Goal: Information Seeking & Learning: Find specific fact

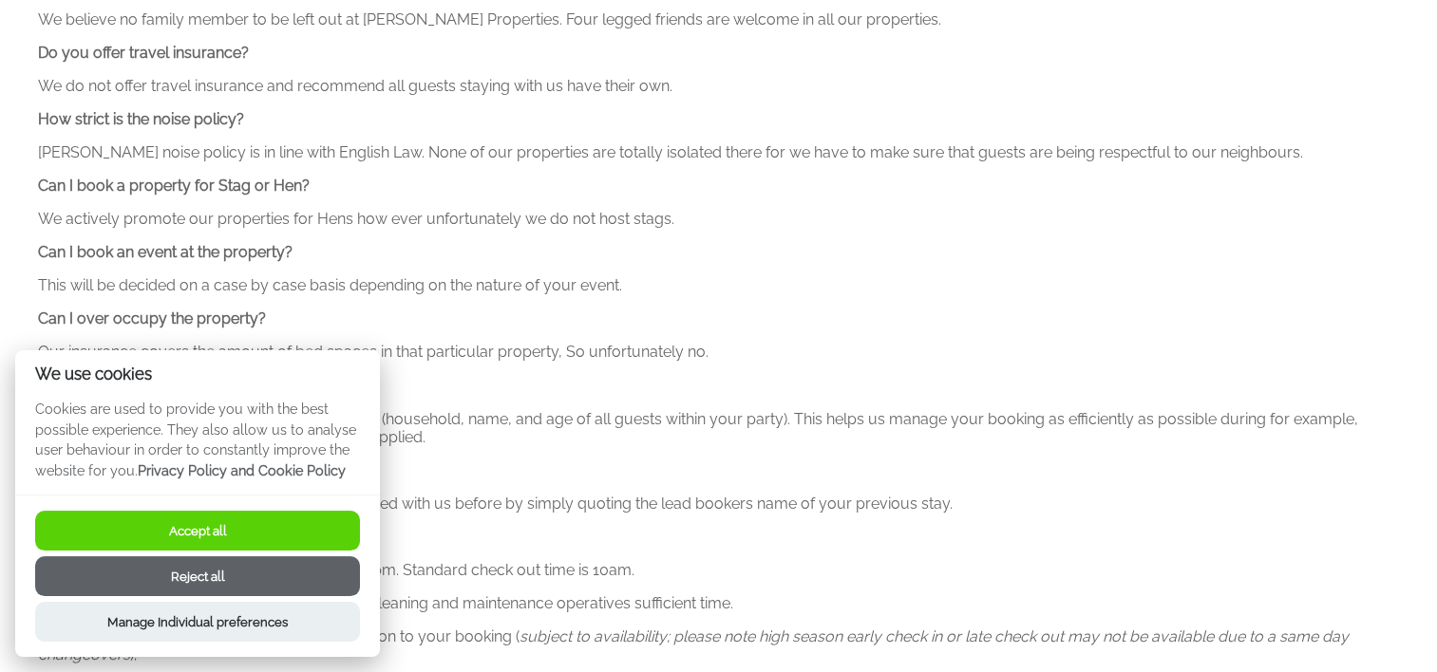
scroll to position [855, 0]
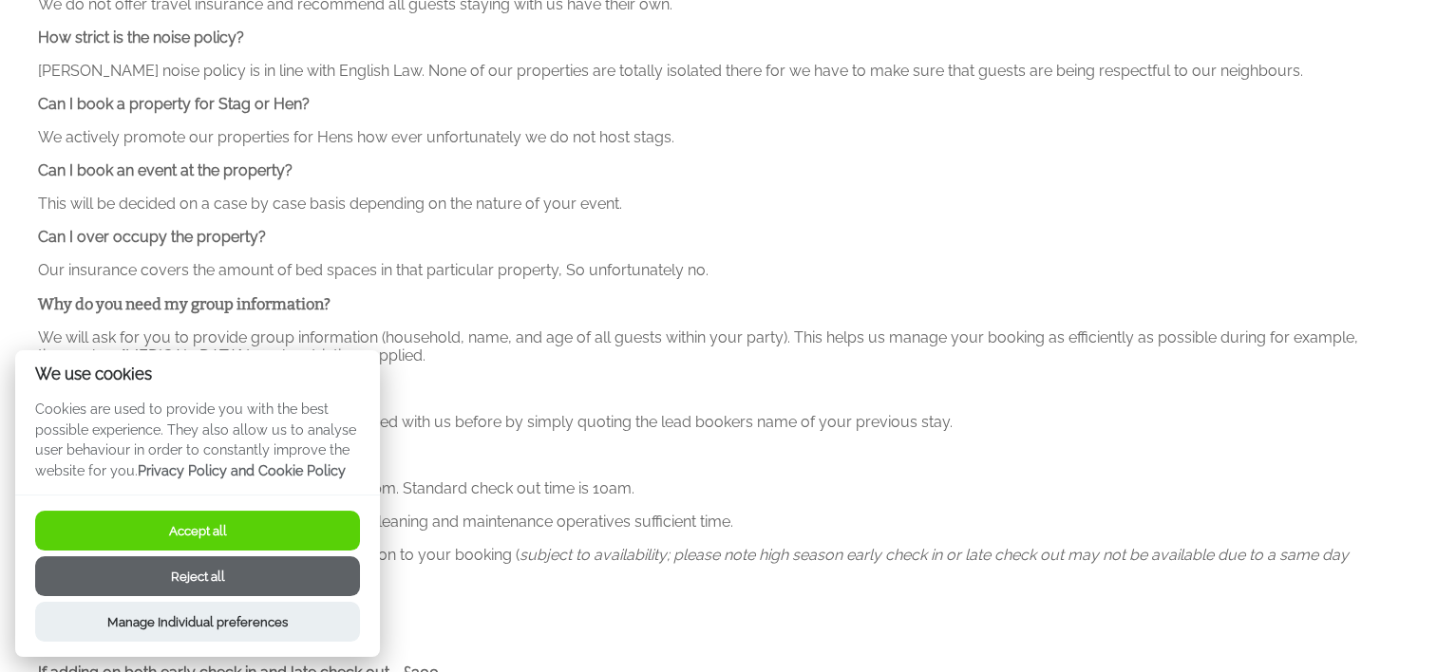
click at [215, 574] on button "Reject all" at bounding box center [197, 577] width 325 height 40
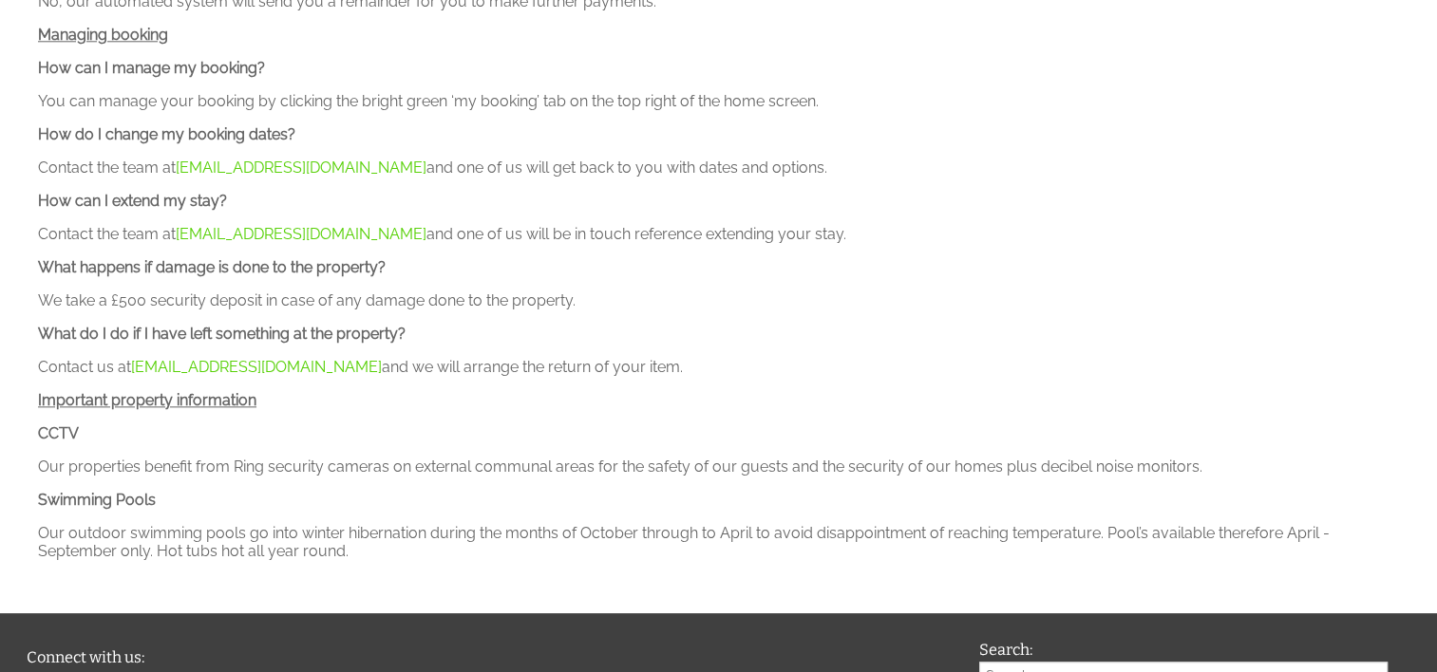
scroll to position [2089, 0]
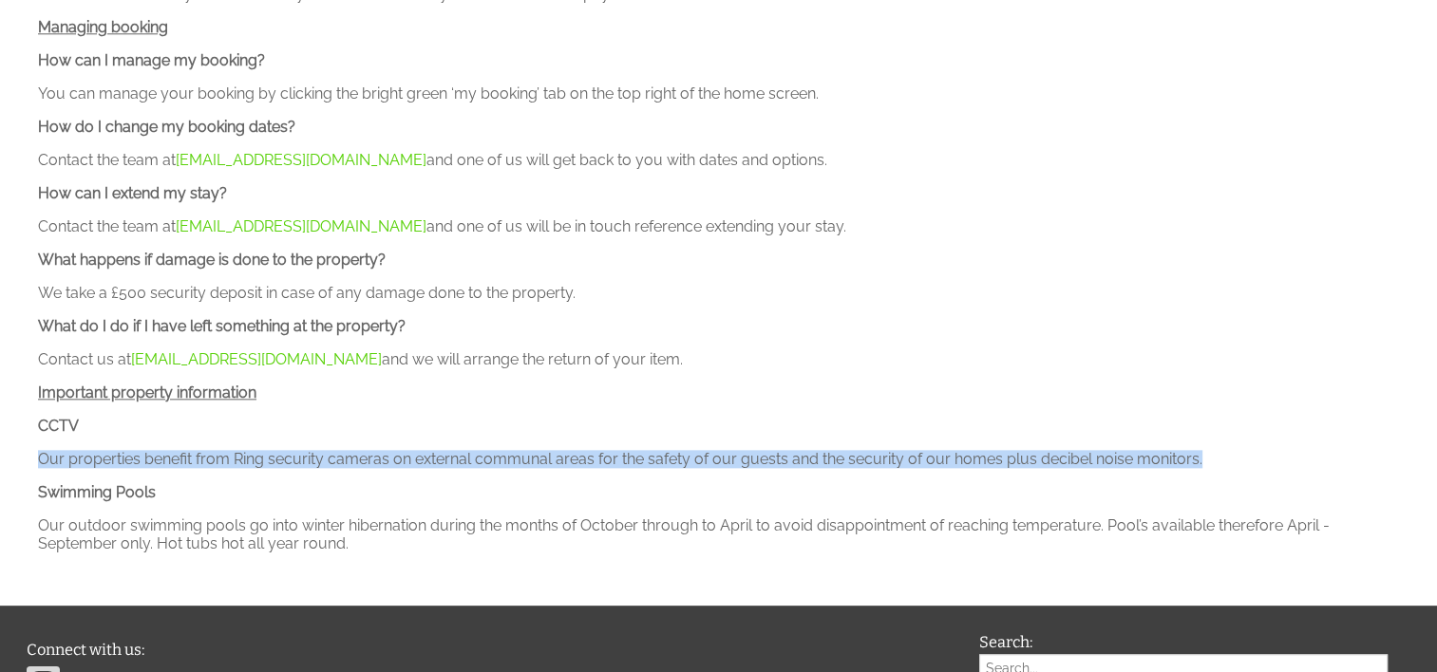
drag, startPoint x: 1215, startPoint y: 469, endPoint x: 37, endPoint y: 471, distance: 1177.7
copy p "Our properties benefit from Ring security cameras on external communal areas fo…"
